Goal: Navigation & Orientation: Find specific page/section

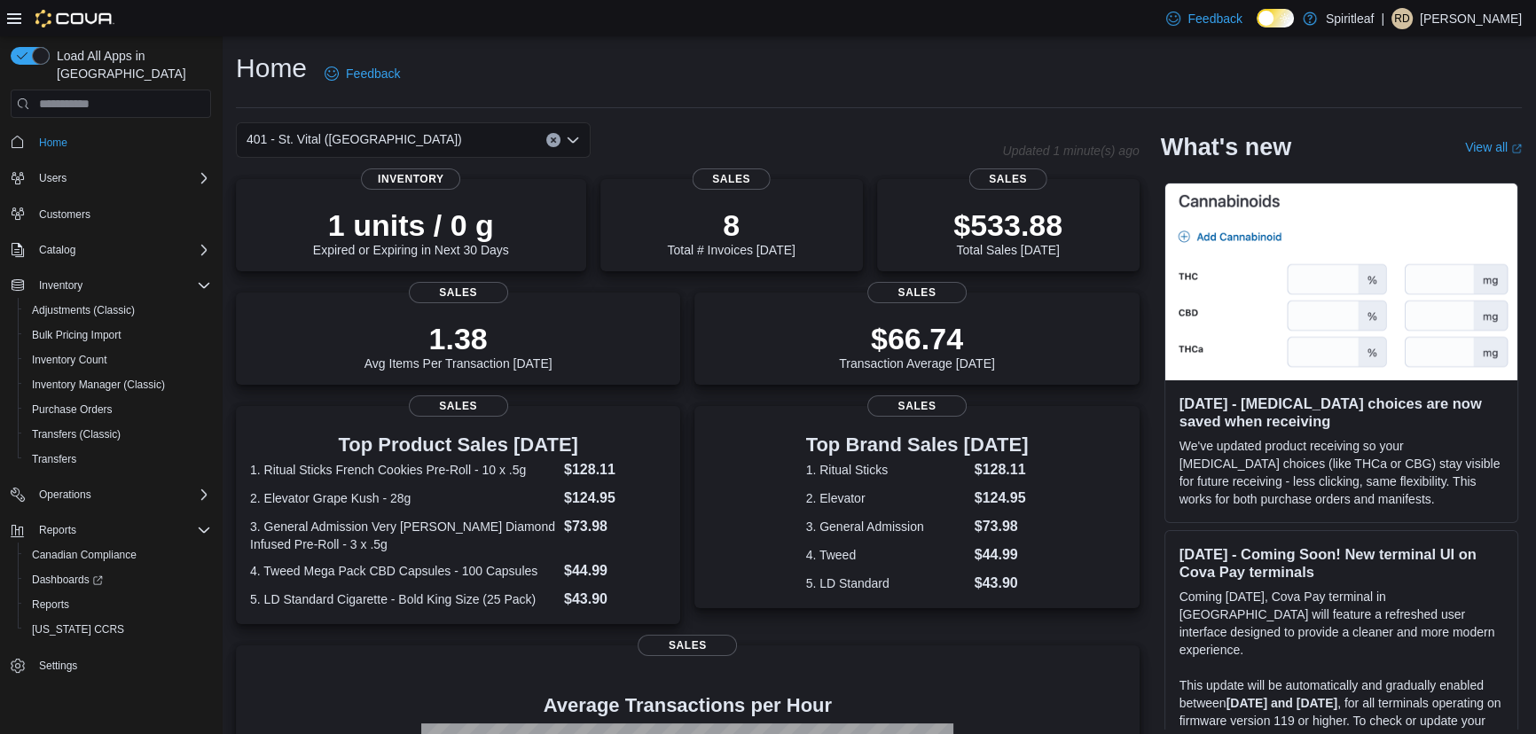
click at [550, 135] on button "Clear input" at bounding box center [553, 140] width 14 height 14
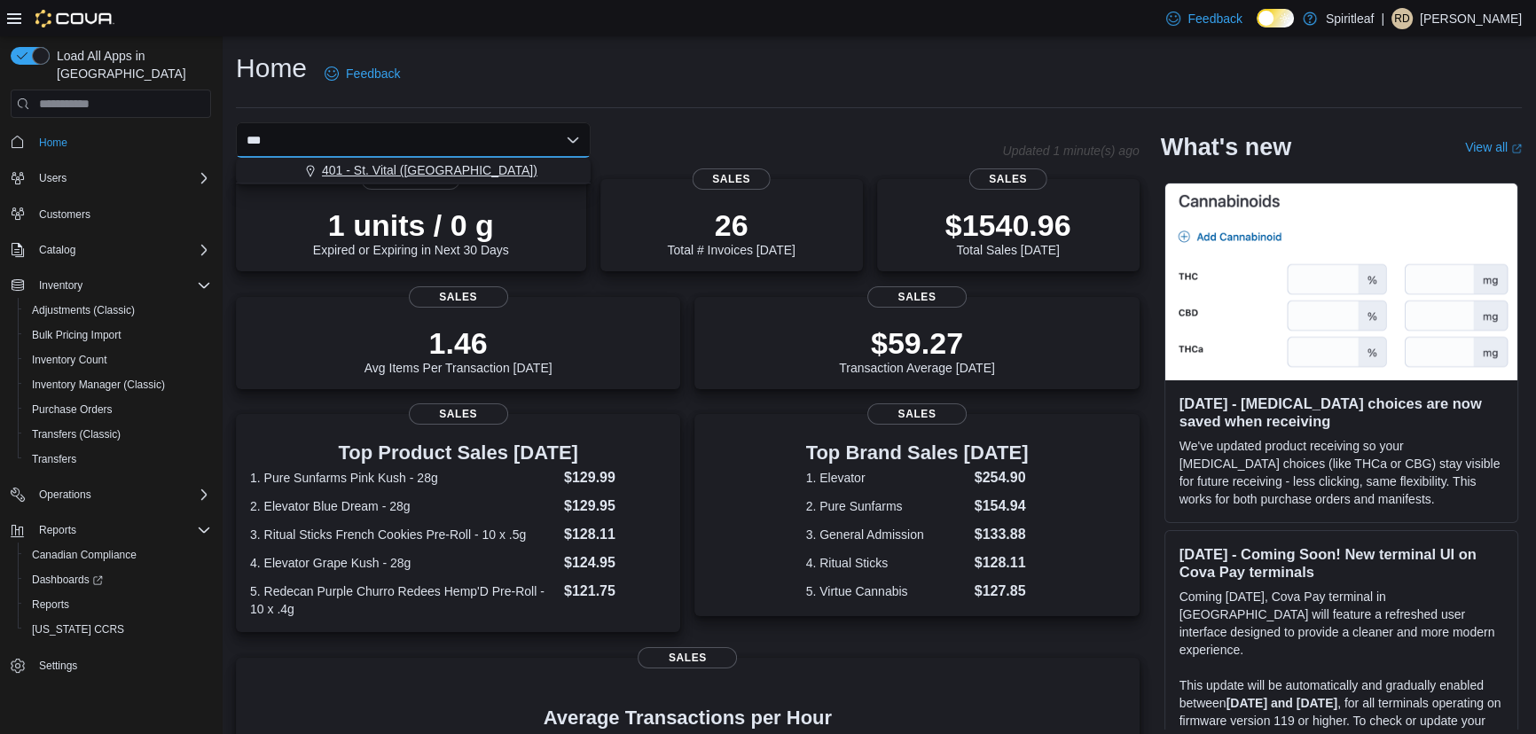
type input "***"
click at [408, 171] on span "401 - St. Vital ([GEOGRAPHIC_DATA])" at bounding box center [430, 170] width 216 height 18
